Goal: Task Accomplishment & Management: Manage account settings

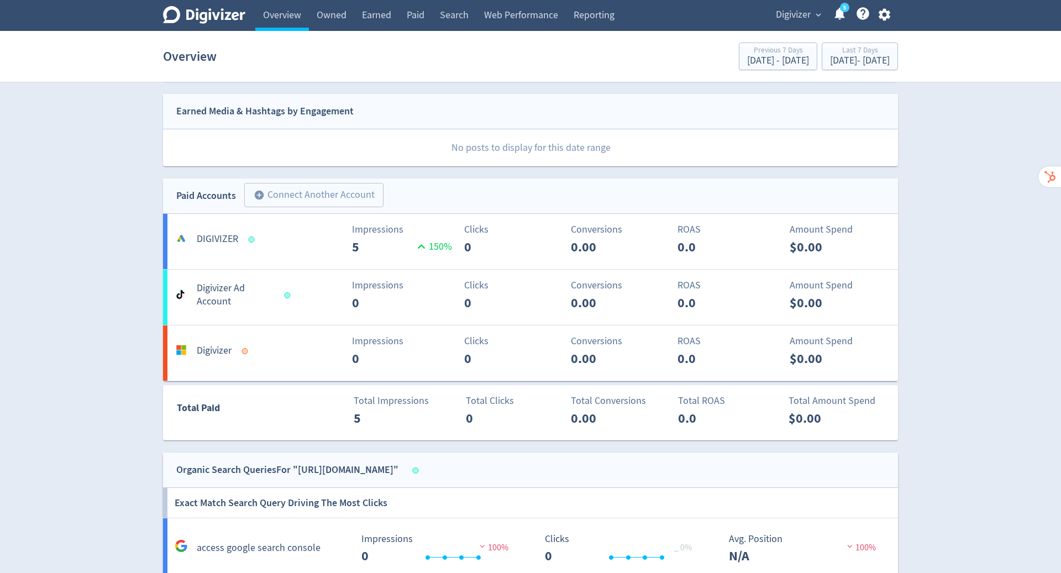
scroll to position [549, 0]
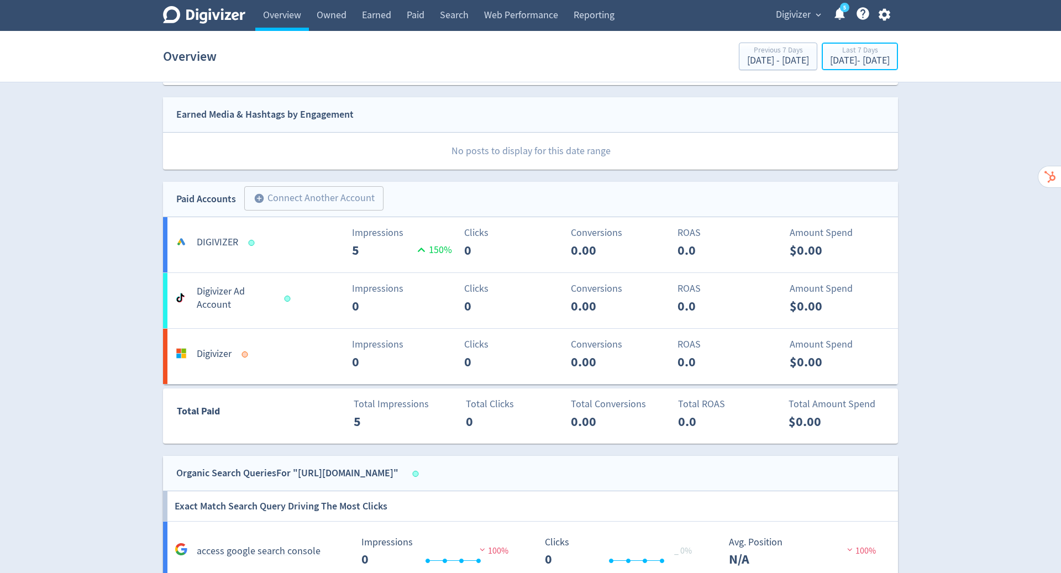
click at [830, 62] on div "[DATE] - [DATE]" at bounding box center [860, 61] width 60 height 10
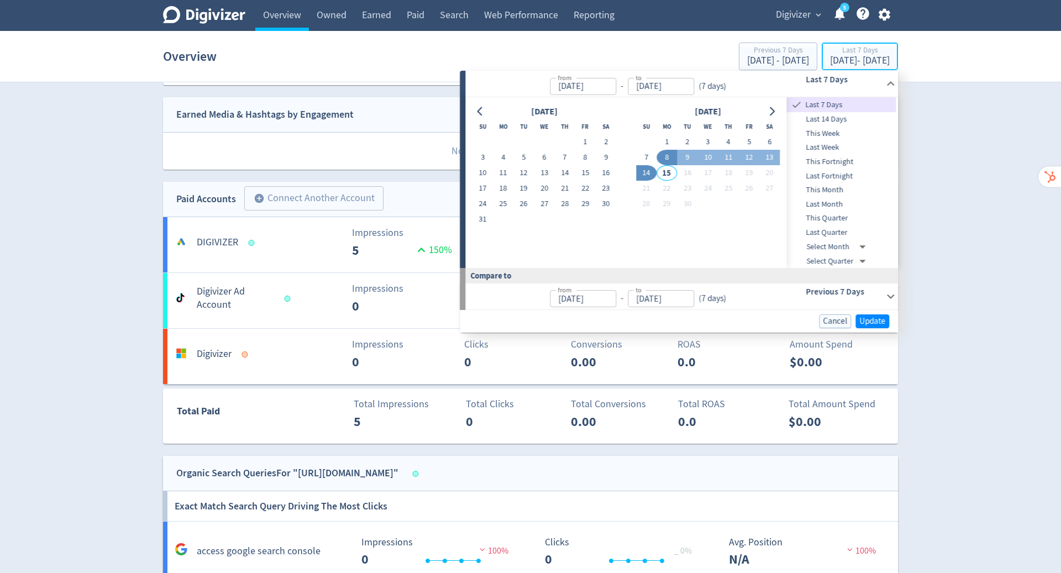
type input "[DATE]"
click at [480, 110] on icon "Go to previous month" at bounding box center [480, 111] width 9 height 9
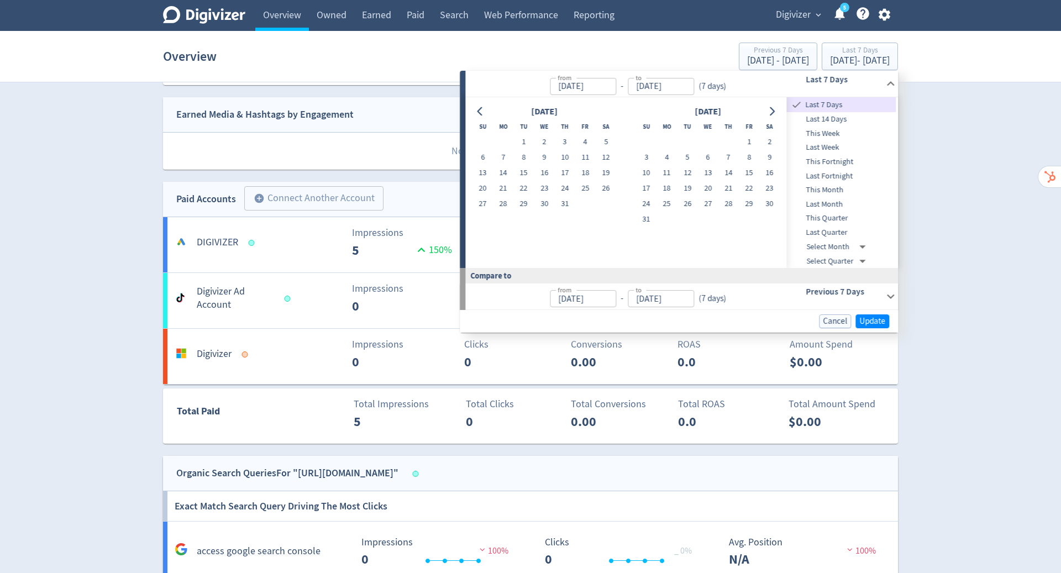
click at [480, 110] on icon "Go to previous month" at bounding box center [480, 111] width 9 height 9
click at [650, 140] on button "1" at bounding box center [646, 141] width 20 height 15
type input "[DATE]"
click at [770, 109] on icon "Go to next month" at bounding box center [771, 111] width 9 height 9
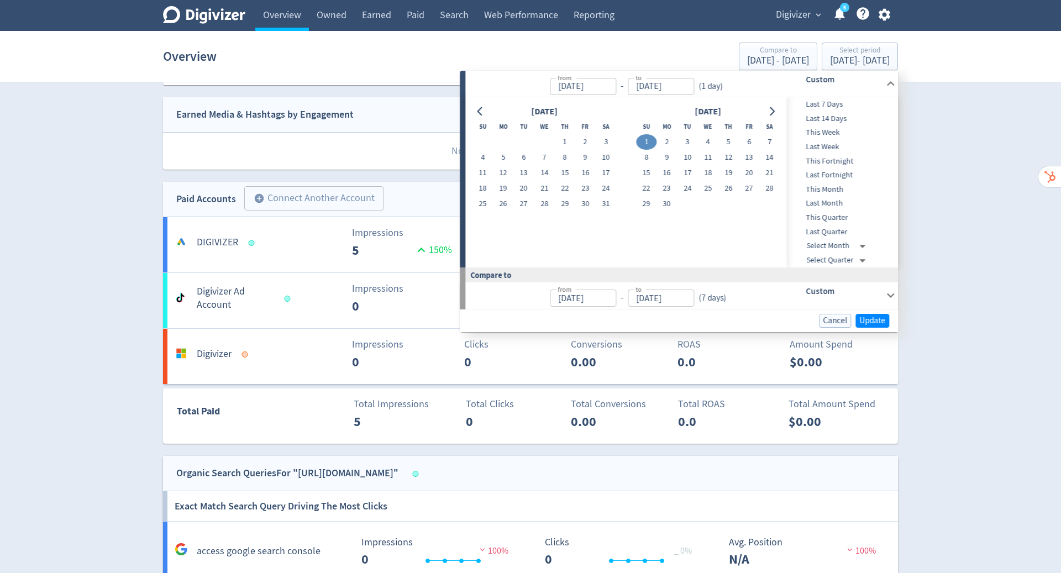
click at [770, 109] on icon "Go to next month" at bounding box center [771, 111] width 9 height 9
click at [644, 171] on button "14" at bounding box center [646, 172] width 20 height 15
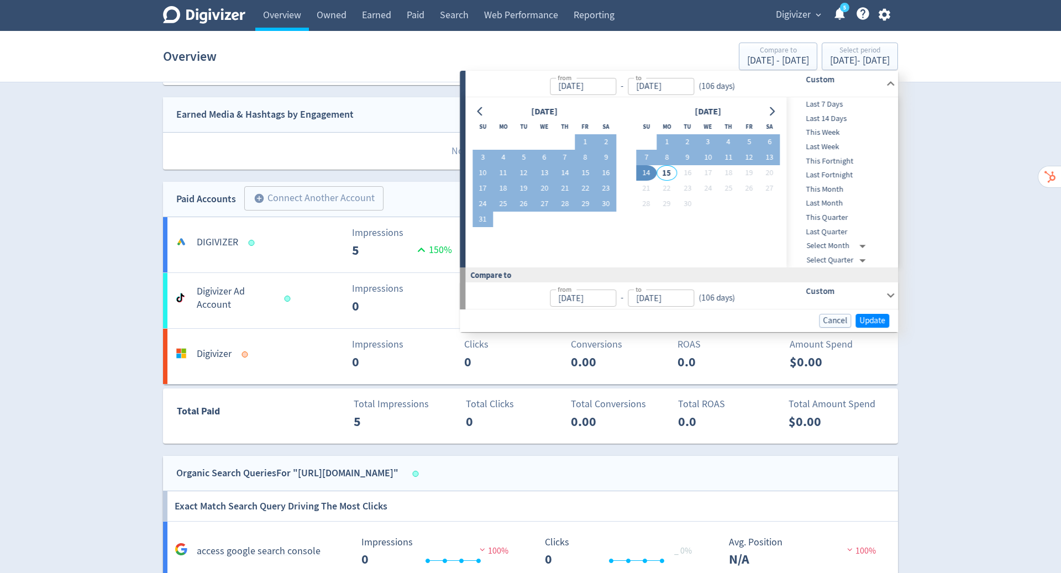
type input "[DATE]"
drag, startPoint x: 0, startPoint y: 0, endPoint x: 877, endPoint y: 322, distance: 934.1
click at [877, 322] on span "Update" at bounding box center [872, 321] width 26 height 8
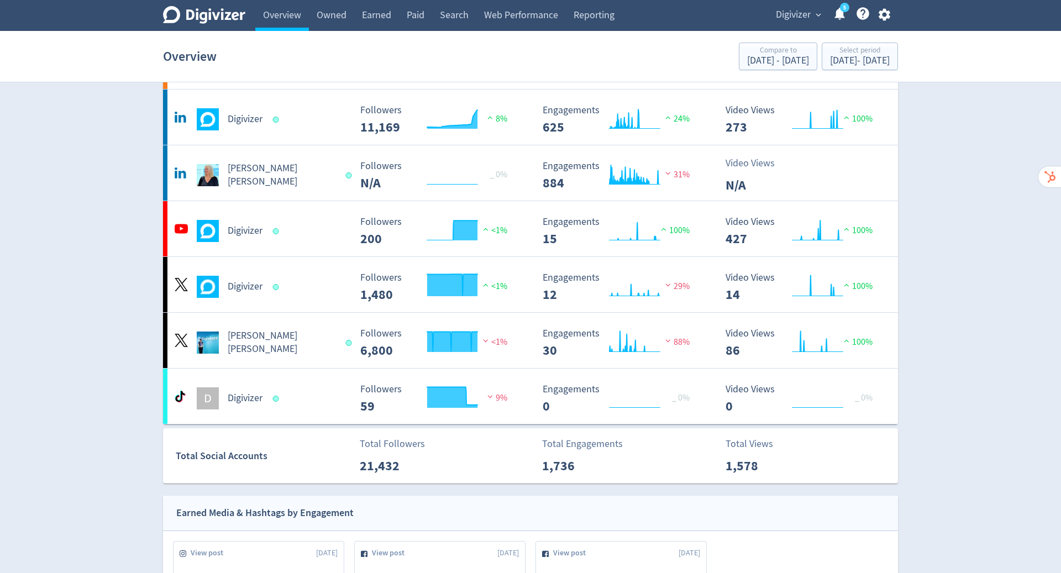
scroll to position [0, 0]
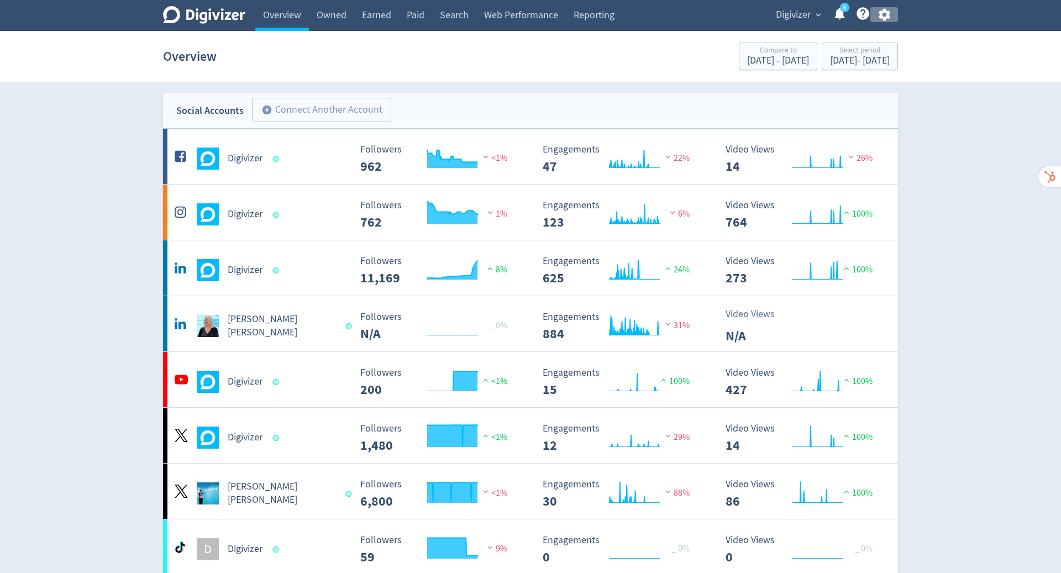
click at [881, 17] on icon "button" at bounding box center [884, 15] width 12 height 12
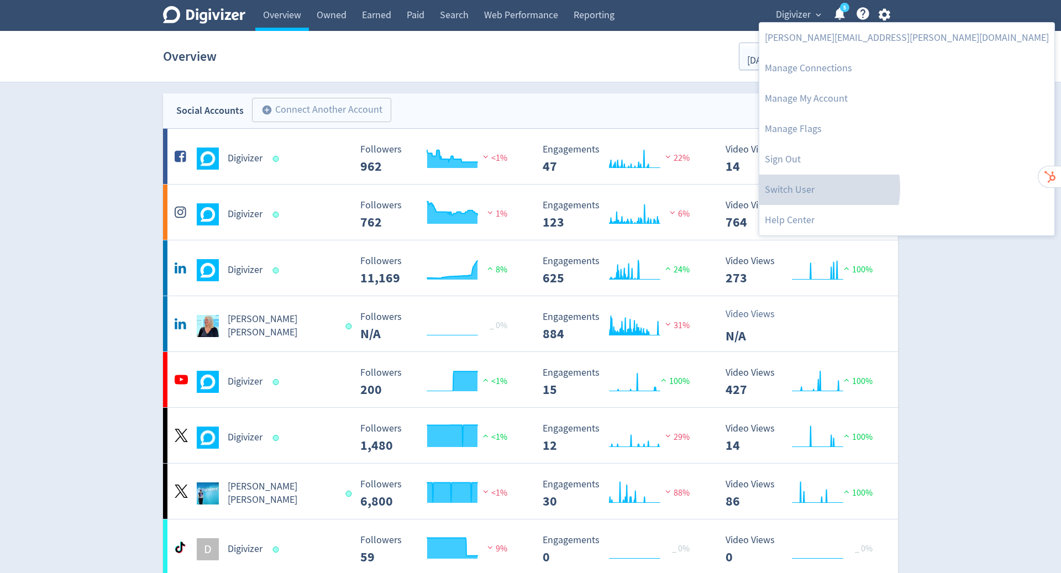
click at [803, 188] on link "Switch User" at bounding box center [906, 190] width 295 height 30
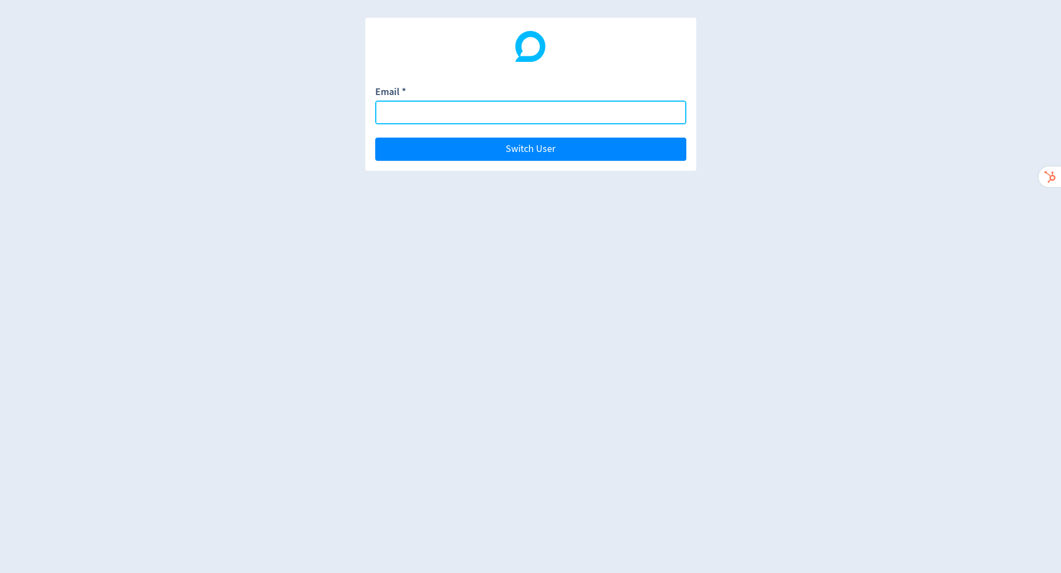
drag, startPoint x: 877, startPoint y: 322, endPoint x: 475, endPoint y: 117, distance: 451.4
click at [475, 117] on input "Email *" at bounding box center [530, 113] width 311 height 24
paste input "[EMAIL_ADDRESS][DOMAIN_NAME]"
type input "[EMAIL_ADDRESS][DOMAIN_NAME]"
click at [375, 138] on button "Switch User" at bounding box center [530, 149] width 311 height 23
